Goal: Task Accomplishment & Management: Manage account settings

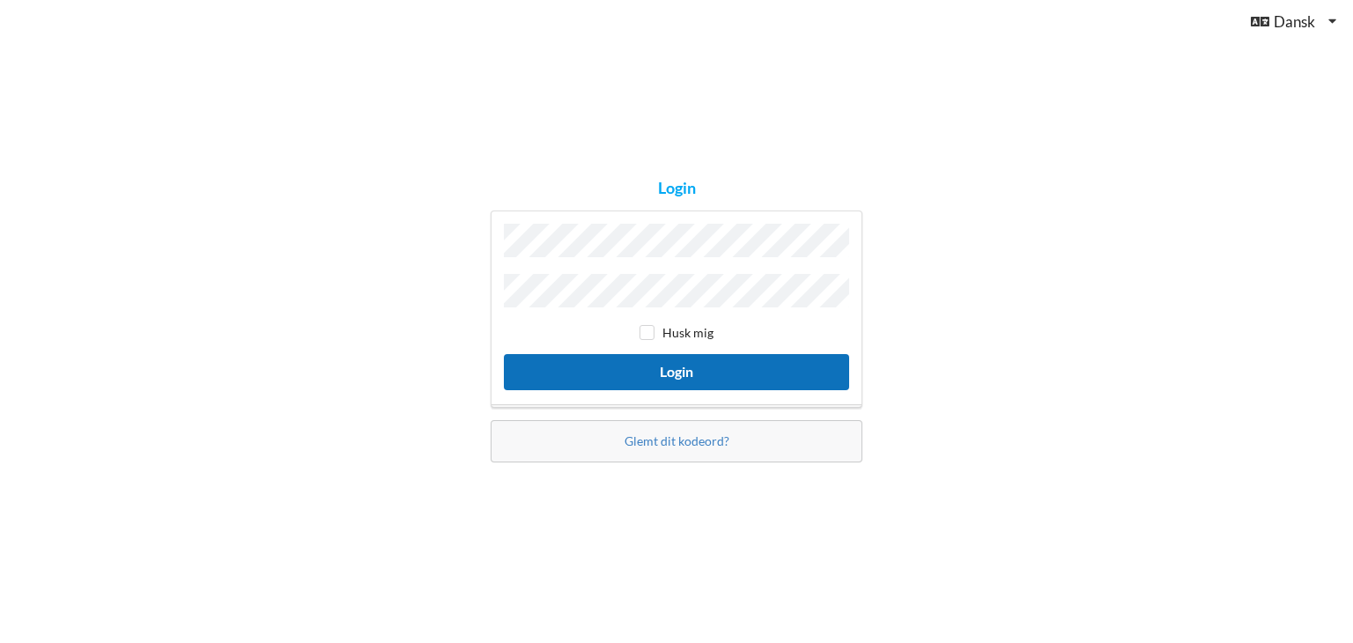
click at [638, 364] on button "Login" at bounding box center [676, 372] width 345 height 36
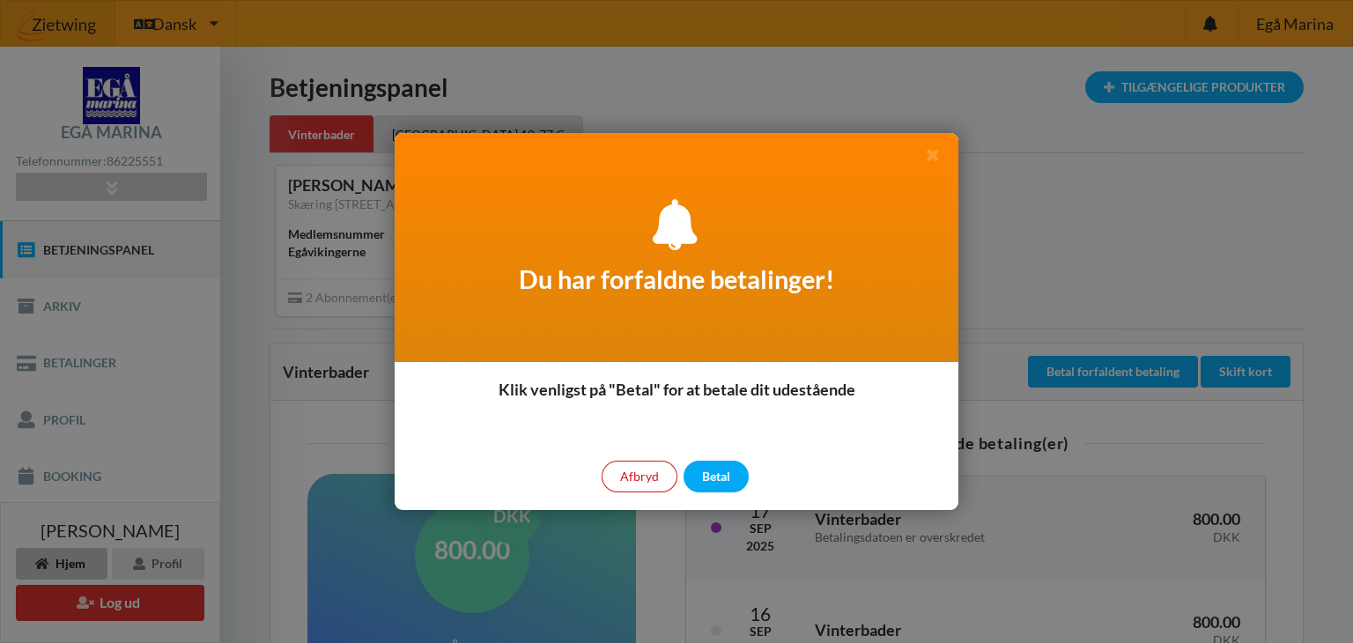
click at [635, 476] on div "Afbryd" at bounding box center [639, 477] width 76 height 32
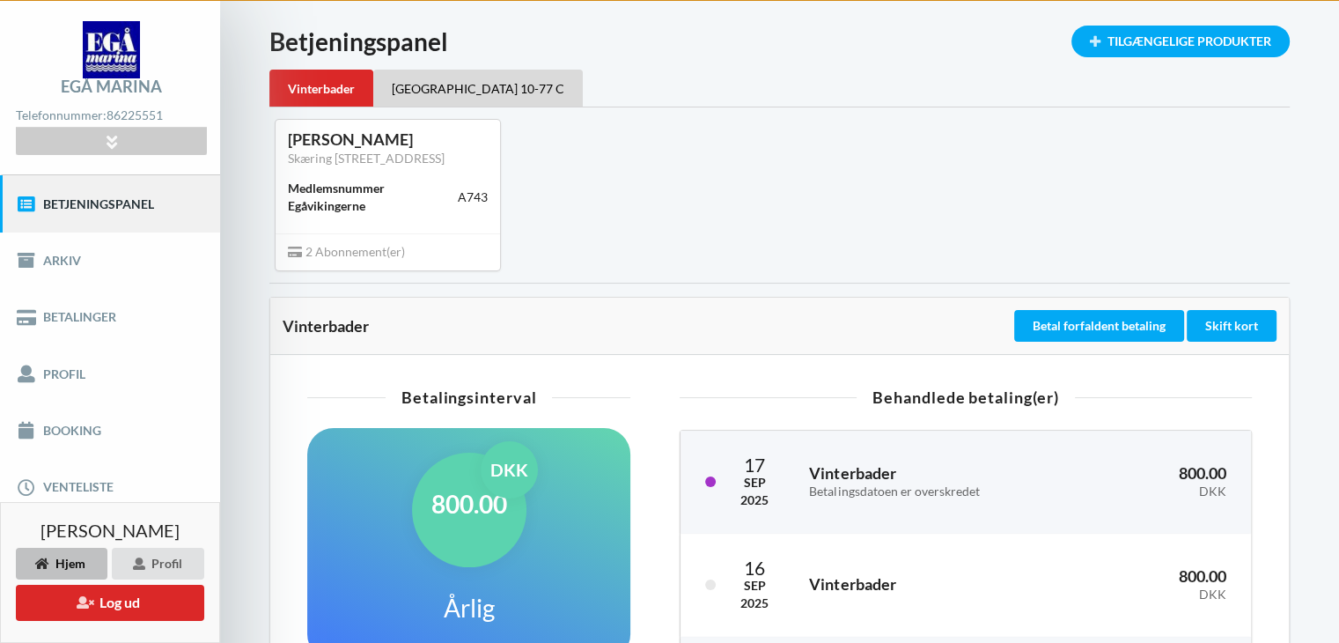
scroll to position [46, 0]
click at [1109, 325] on button "Betal forfaldent betaling" at bounding box center [1099, 326] width 170 height 32
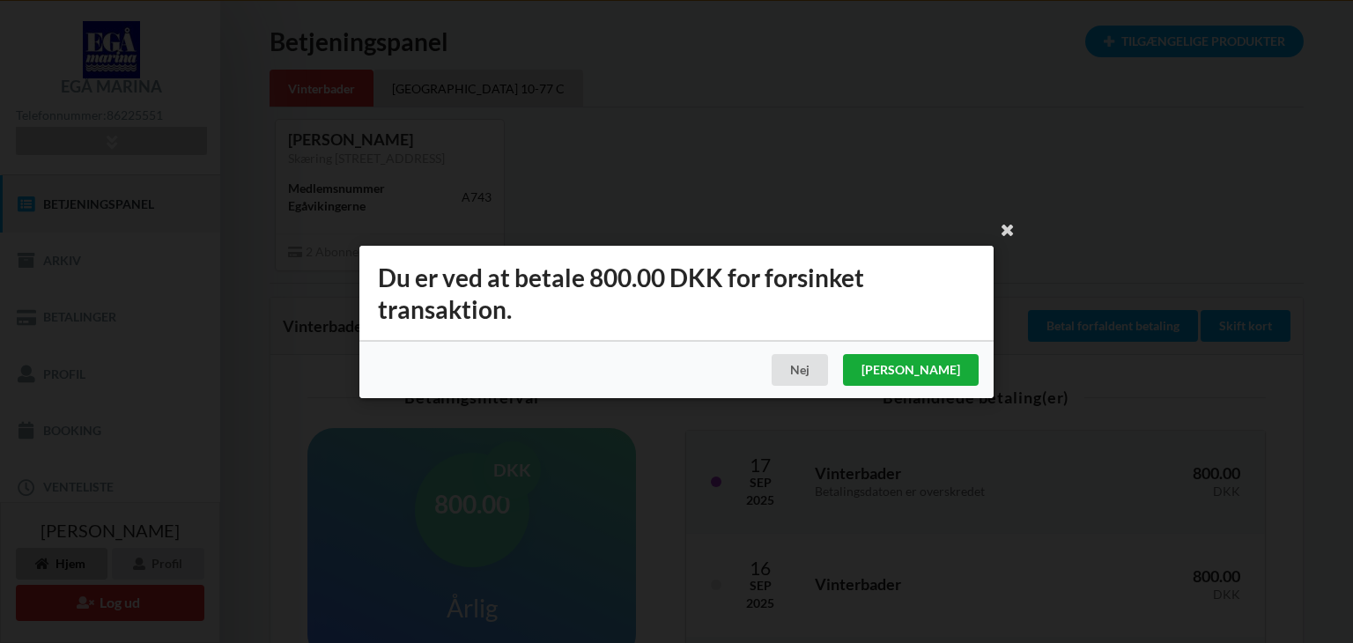
click at [963, 369] on div "Ja" at bounding box center [911, 370] width 136 height 32
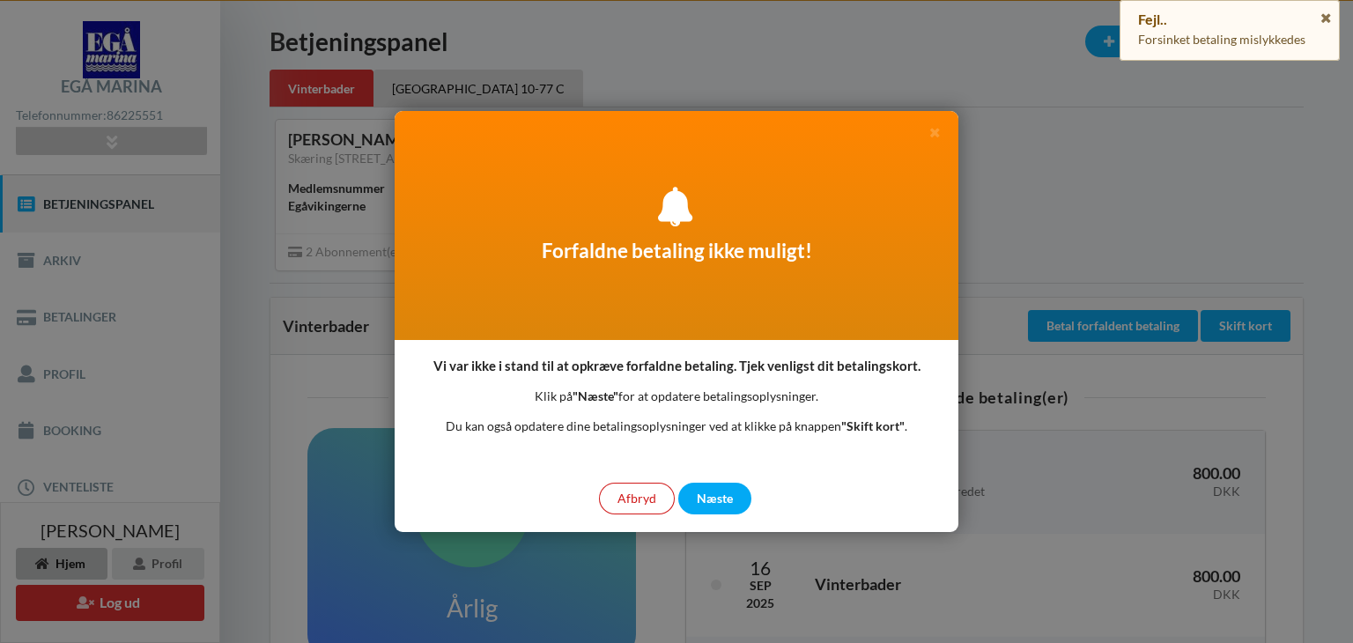
click at [649, 501] on div "Afbryd" at bounding box center [637, 499] width 76 height 32
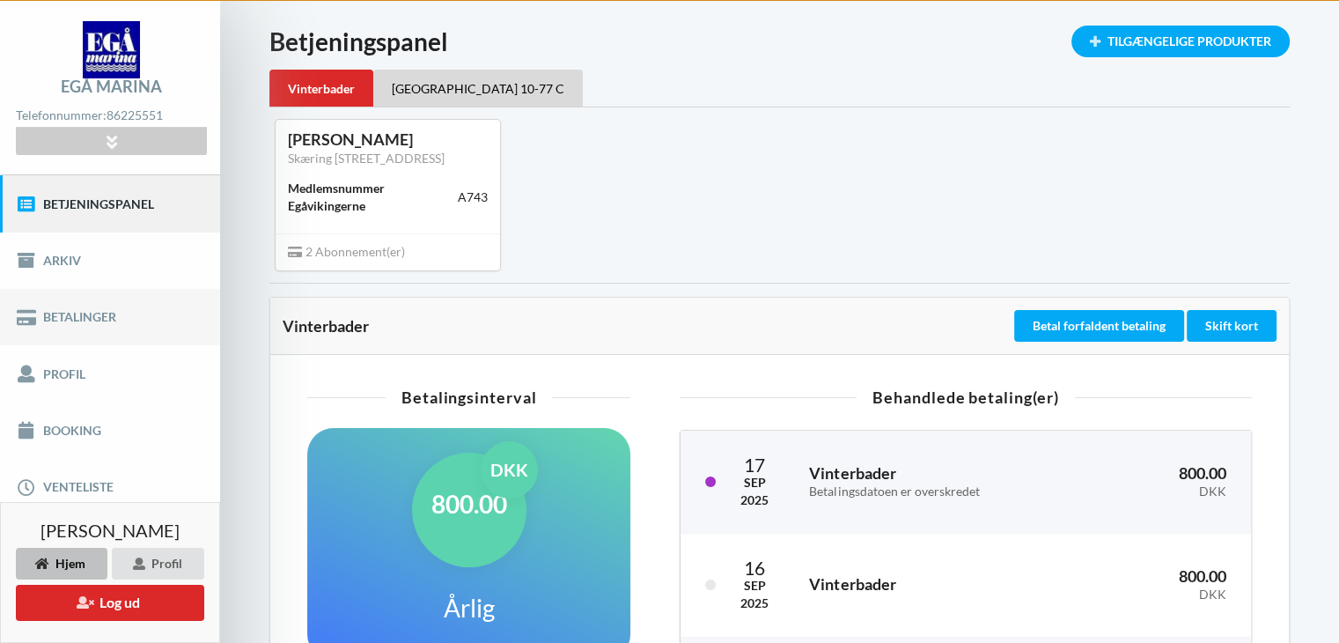
click at [109, 315] on link "Betalinger" at bounding box center [110, 317] width 220 height 56
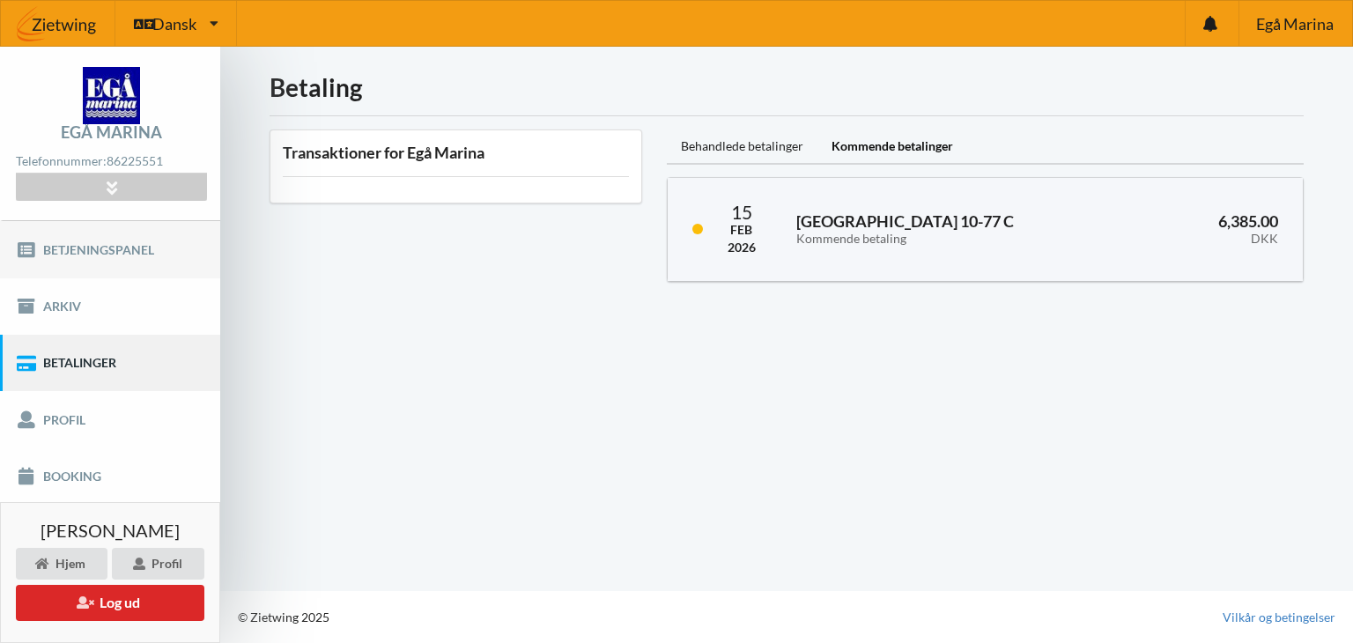
click at [122, 247] on link "Betjeningspanel" at bounding box center [110, 249] width 220 height 56
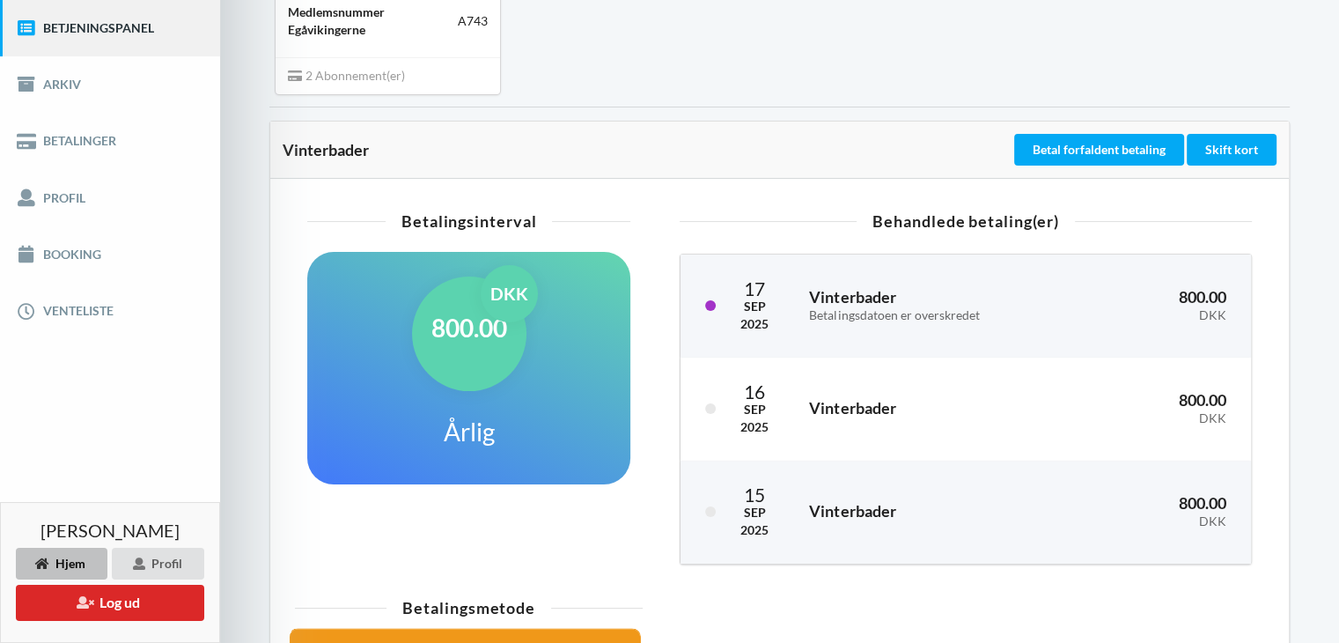
scroll to position [218, 0]
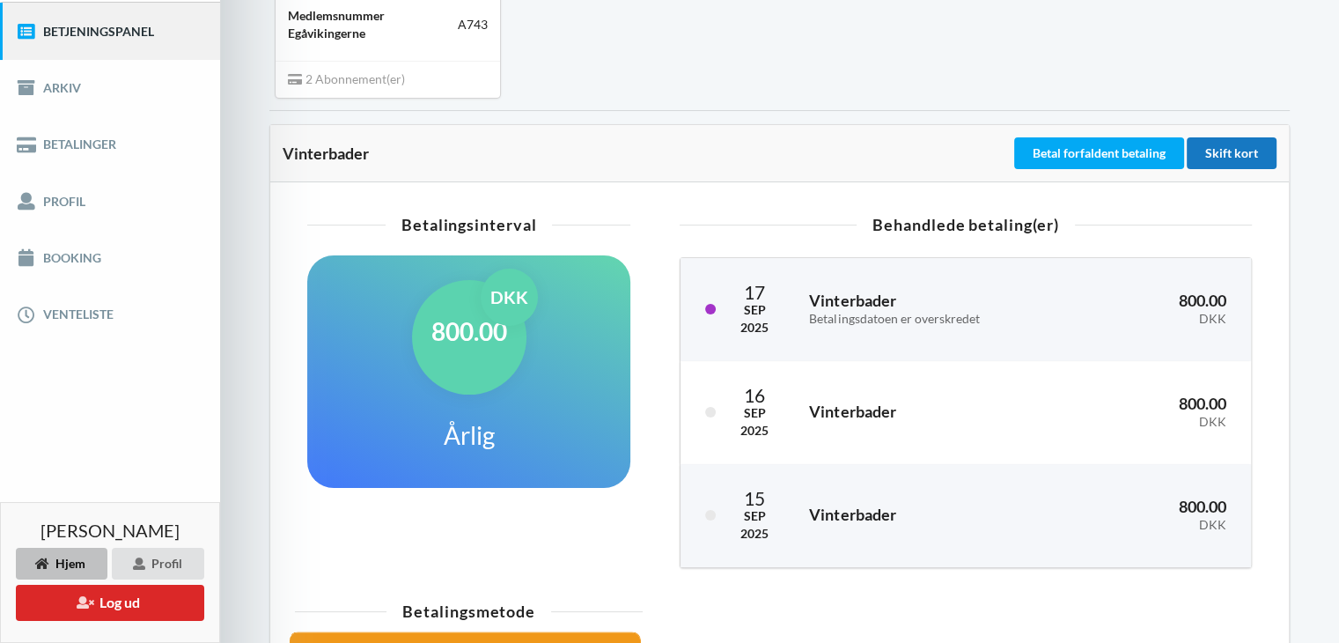
click at [1245, 154] on div "Skift kort" at bounding box center [1232, 153] width 90 height 32
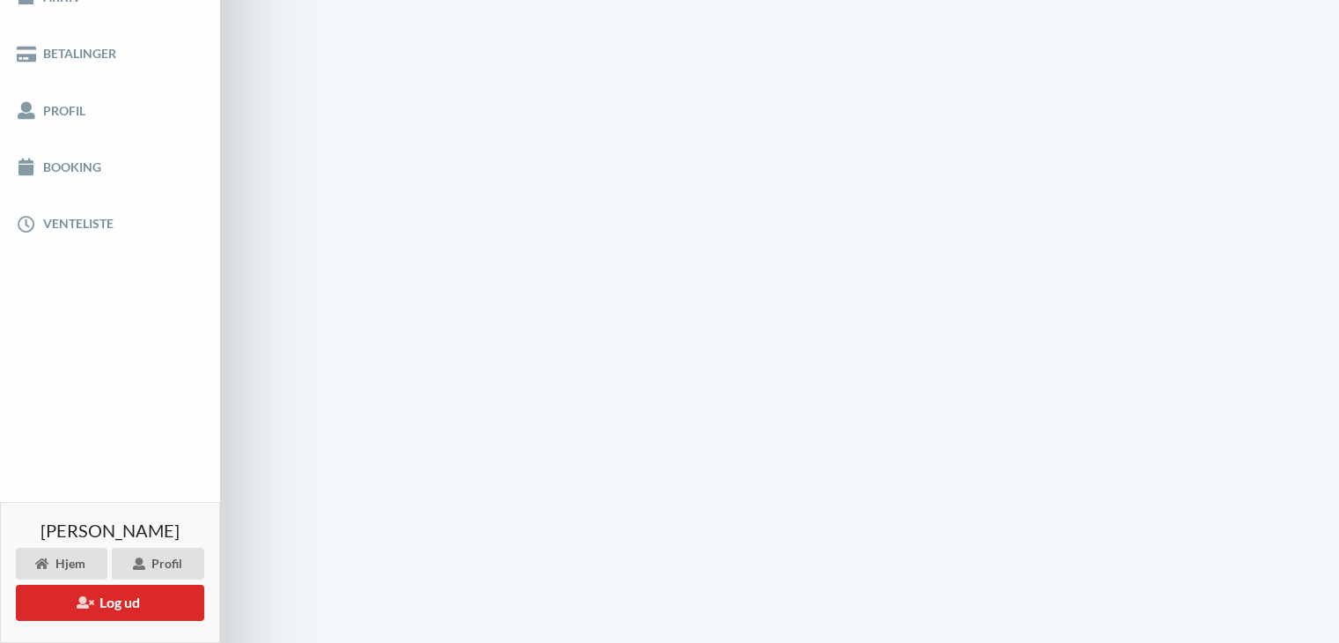
scroll to position [306, 0]
